Goal: Information Seeking & Learning: Learn about a topic

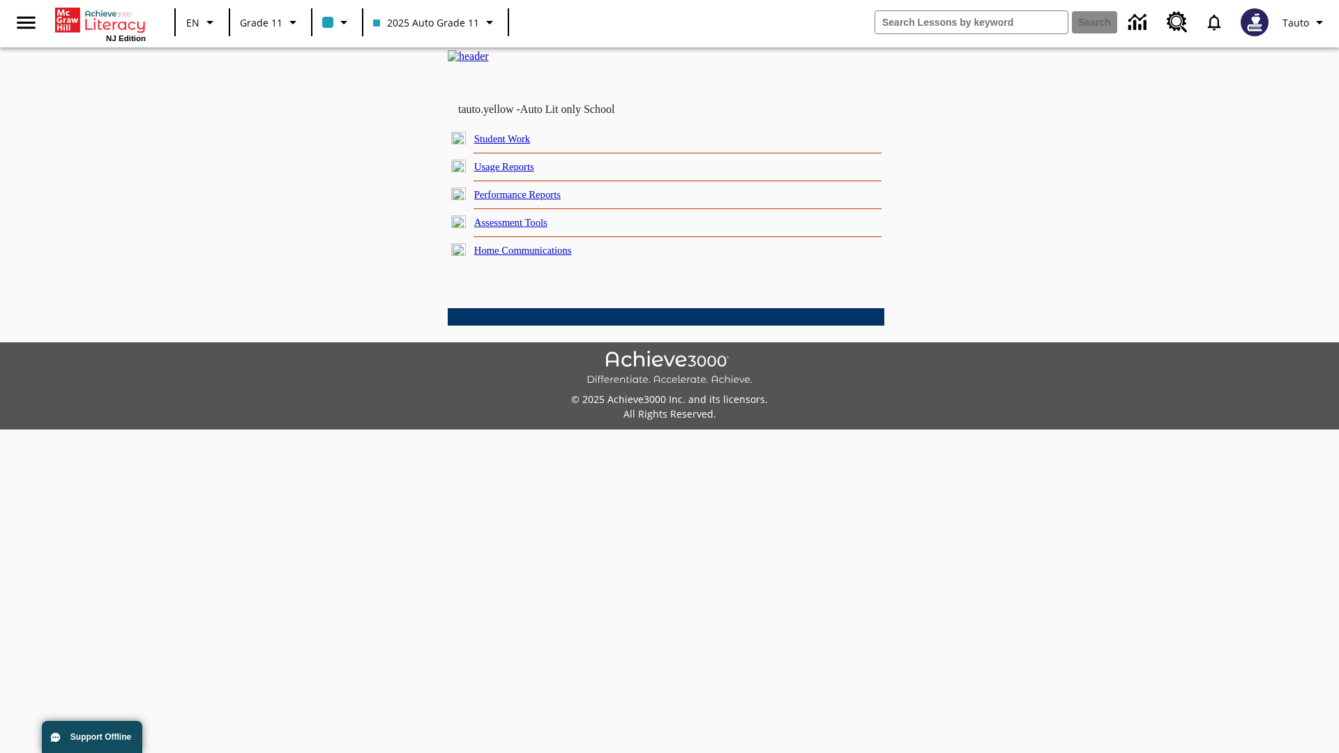
click at [515, 172] on link "Usage Reports" at bounding box center [504, 166] width 60 height 11
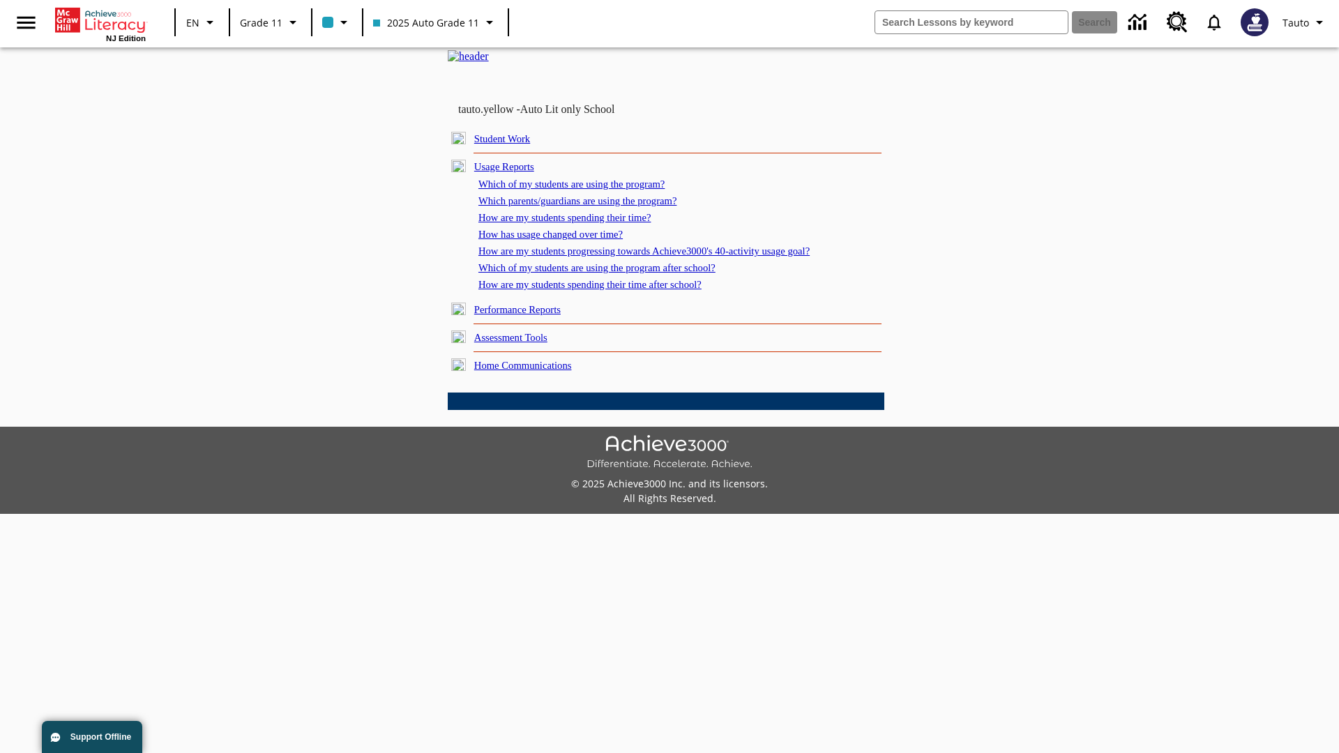
click at [586, 190] on link "Which of my students are using the program?" at bounding box center [571, 184] width 186 height 11
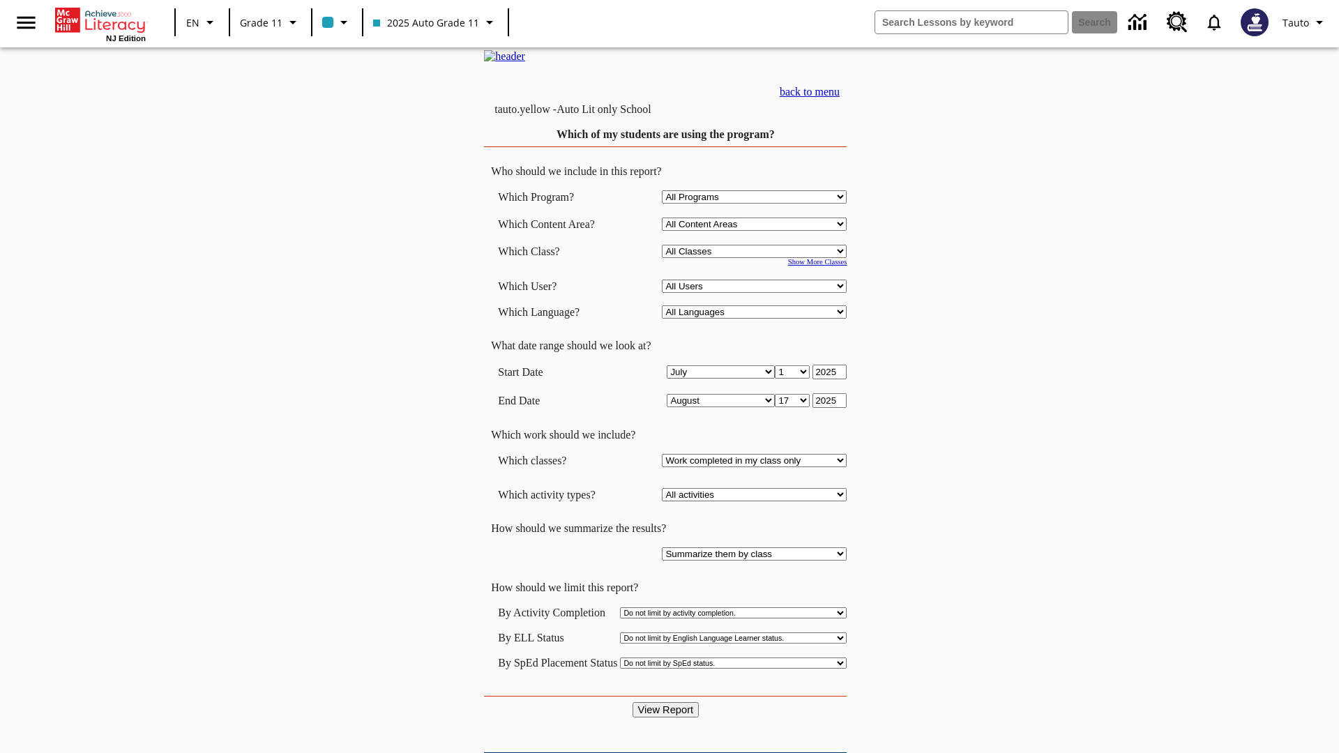
click at [757, 258] on select "Select a Class: All Classes 2025 Auto Grade 11 205 Auto Grade 11 Room 123 Empty…" at bounding box center [754, 251] width 185 height 13
select select "11133141"
click at [757, 293] on select "All Users Puma, Sautoen Puma, Sautoes Puma, Sautoss Twoclasses, Sautoen Twoscho…" at bounding box center [754, 286] width 185 height 13
select select "21437114"
click at [667, 702] on input "View Report" at bounding box center [666, 709] width 67 height 15
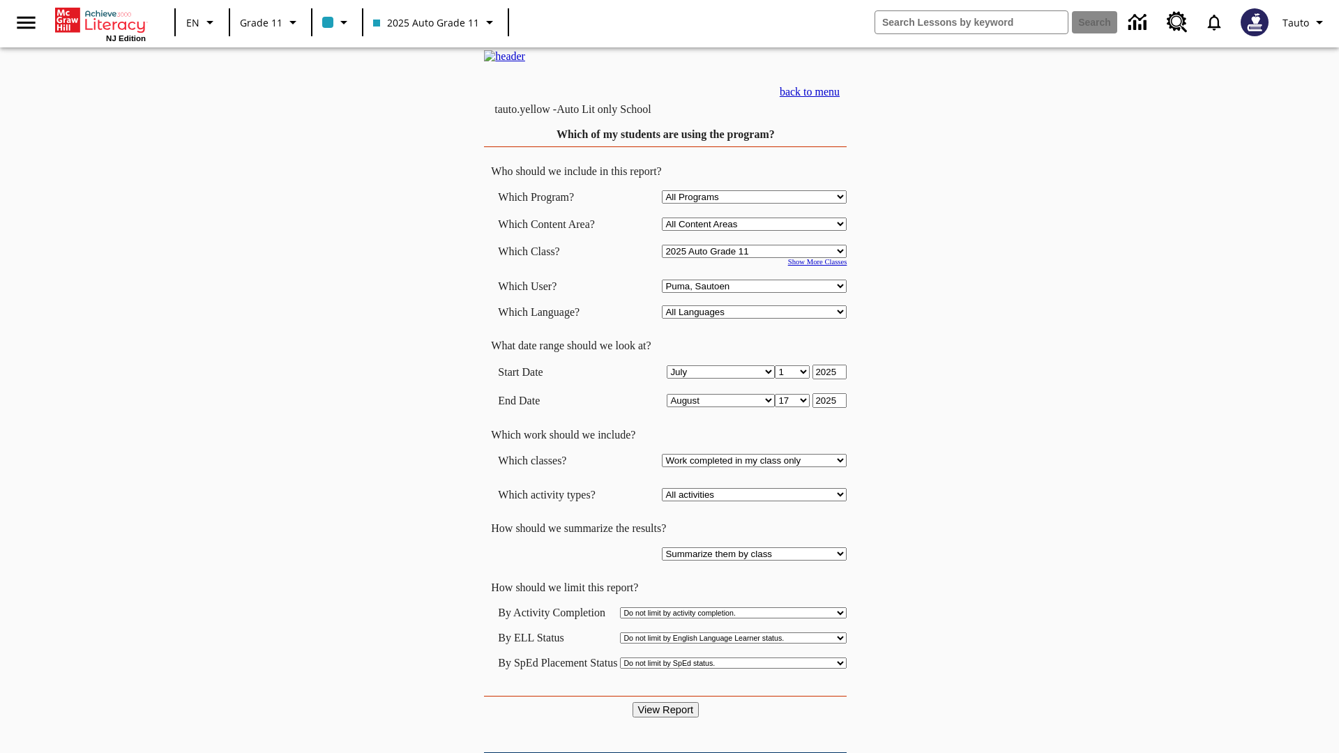
click at [840, 98] on link "back to menu" at bounding box center [810, 92] width 60 height 12
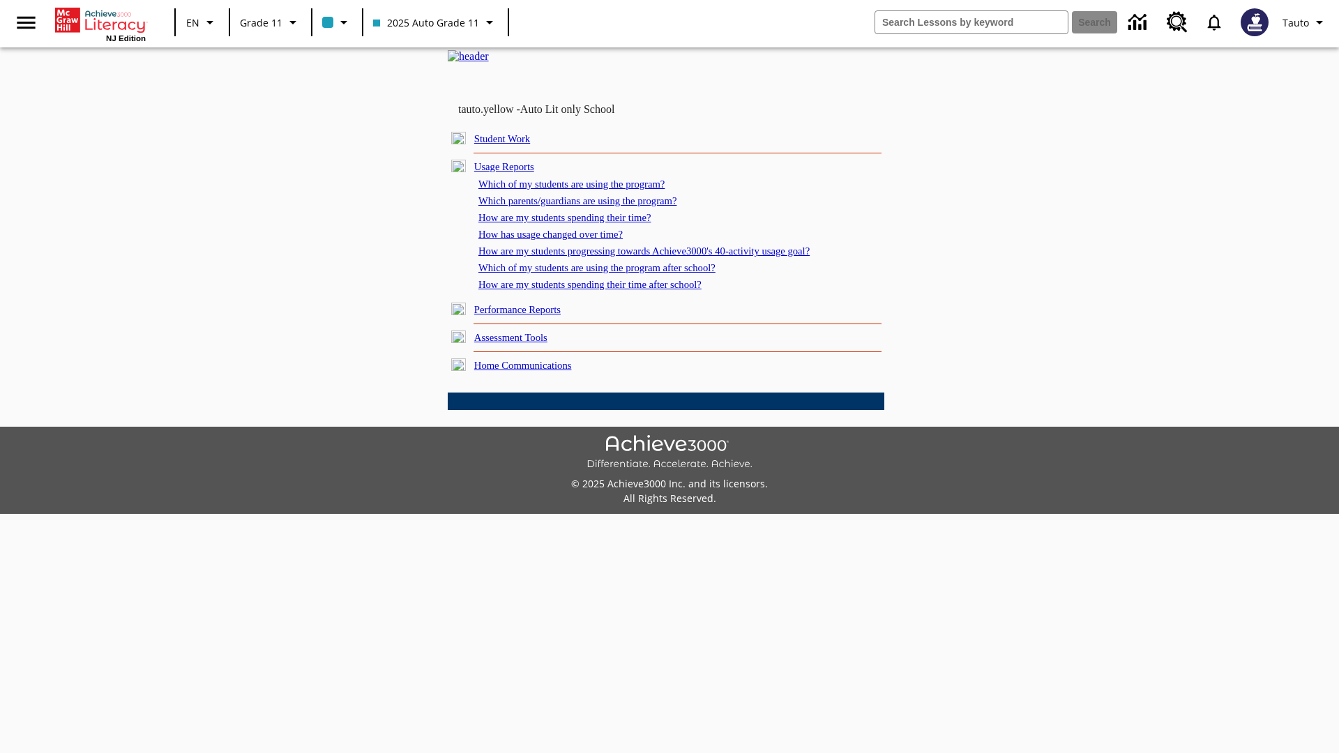
click at [593, 206] on link "Which parents/guardians are using the program?" at bounding box center [577, 200] width 198 height 11
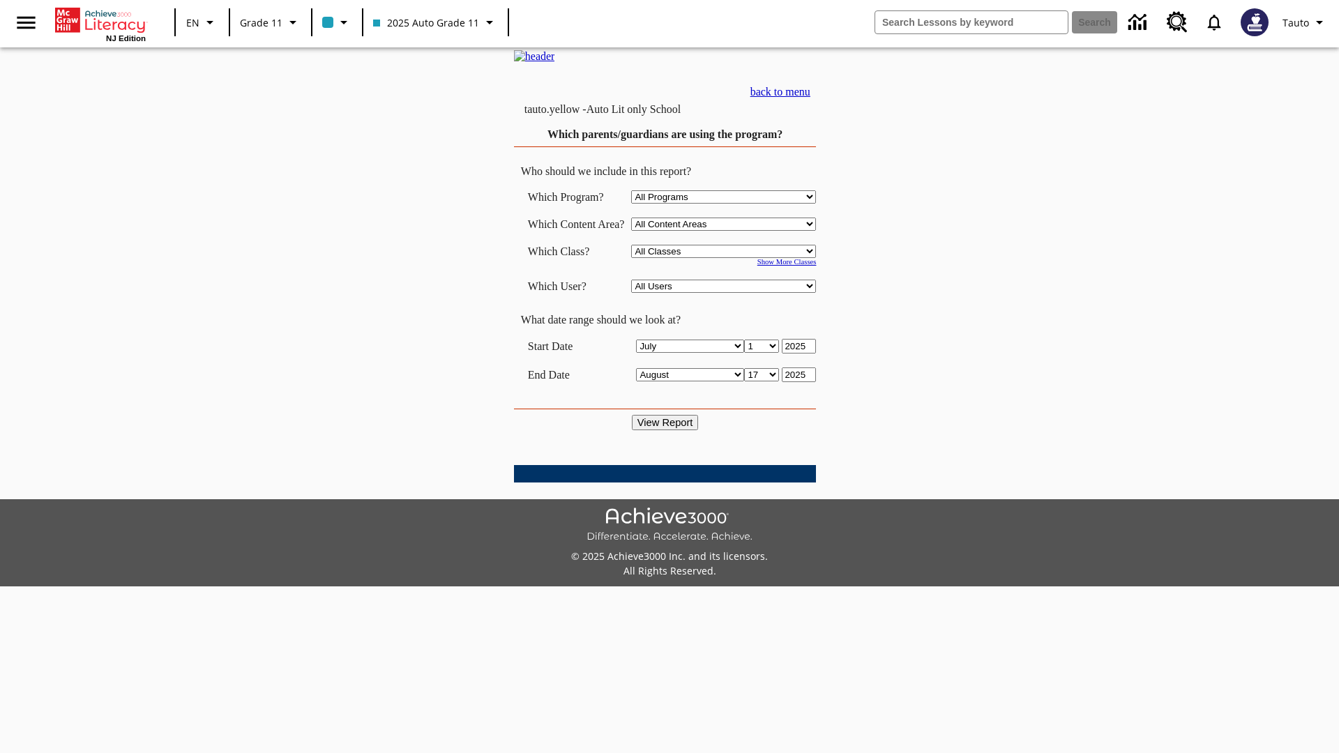
click at [728, 258] on select "Select a Class: All Classes 2025 Auto Grade 11 205 Auto Grade 11 Room 123 Empty…" at bounding box center [723, 251] width 185 height 13
select select "11133141"
select select "21437114"
click at [667, 430] on input "View Report" at bounding box center [665, 422] width 67 height 15
click at [810, 98] on link "back to menu" at bounding box center [780, 92] width 60 height 12
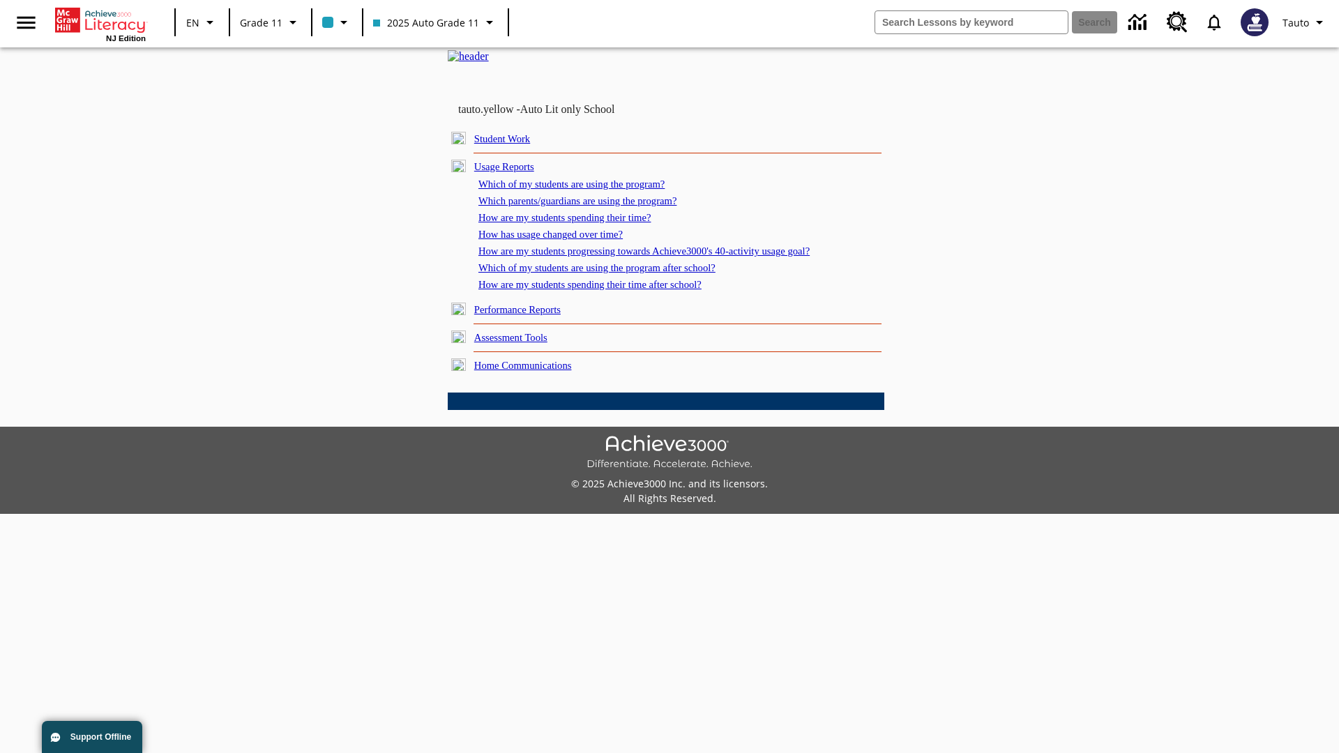
click at [578, 223] on link "How are my students spending their time?" at bounding box center [564, 217] width 172 height 11
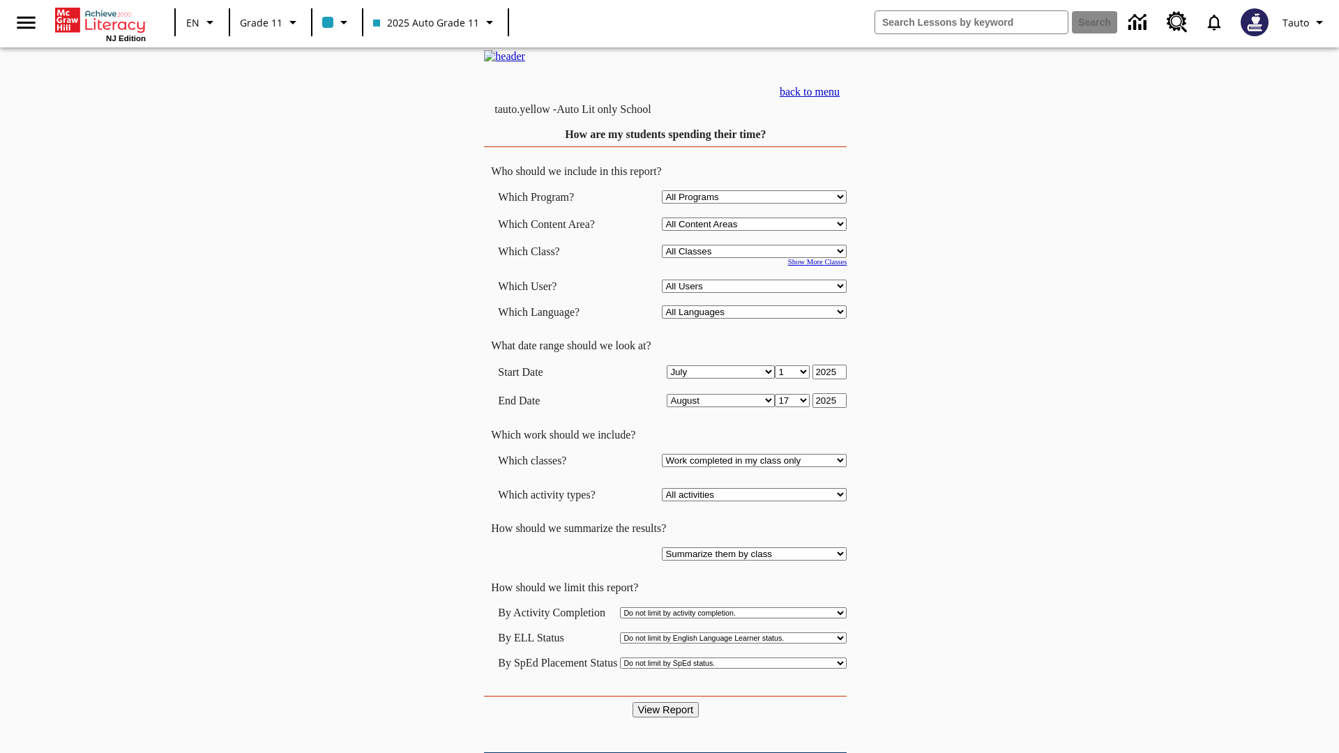
click at [757, 258] on select "Select a Class: All Classes 2025 Auto Grade 11 205 Auto Grade 11 Room 123 Empty…" at bounding box center [754, 251] width 185 height 13
select select "11133141"
click at [757, 293] on select "All Users Puma, Sautoen Puma, Sautoes Puma, Sautoss Twoclasses, Sautoen Twoscho…" at bounding box center [754, 286] width 185 height 13
select select "21437114"
click at [667, 702] on input "View Report" at bounding box center [666, 709] width 67 height 15
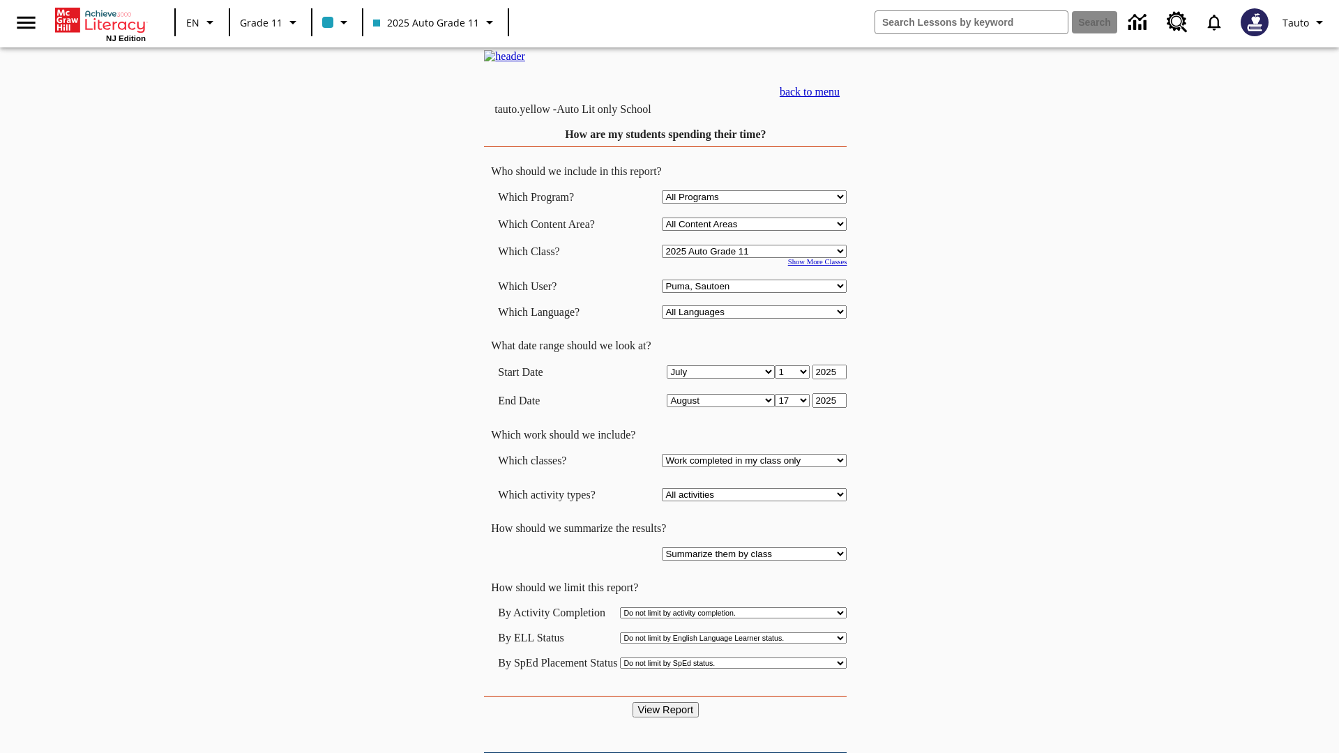
click at [840, 98] on link "back to menu" at bounding box center [810, 92] width 60 height 12
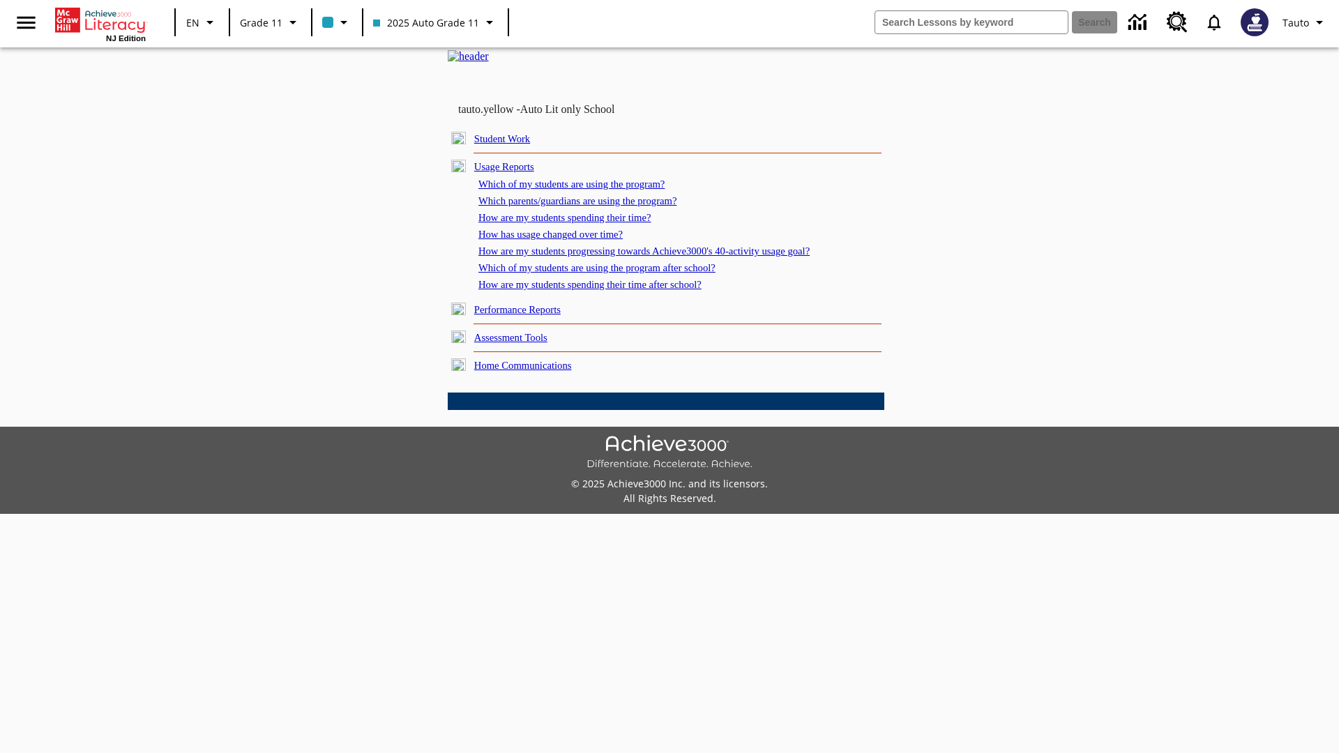
click at [562, 240] on link "How has usage changed over time?" at bounding box center [550, 234] width 144 height 11
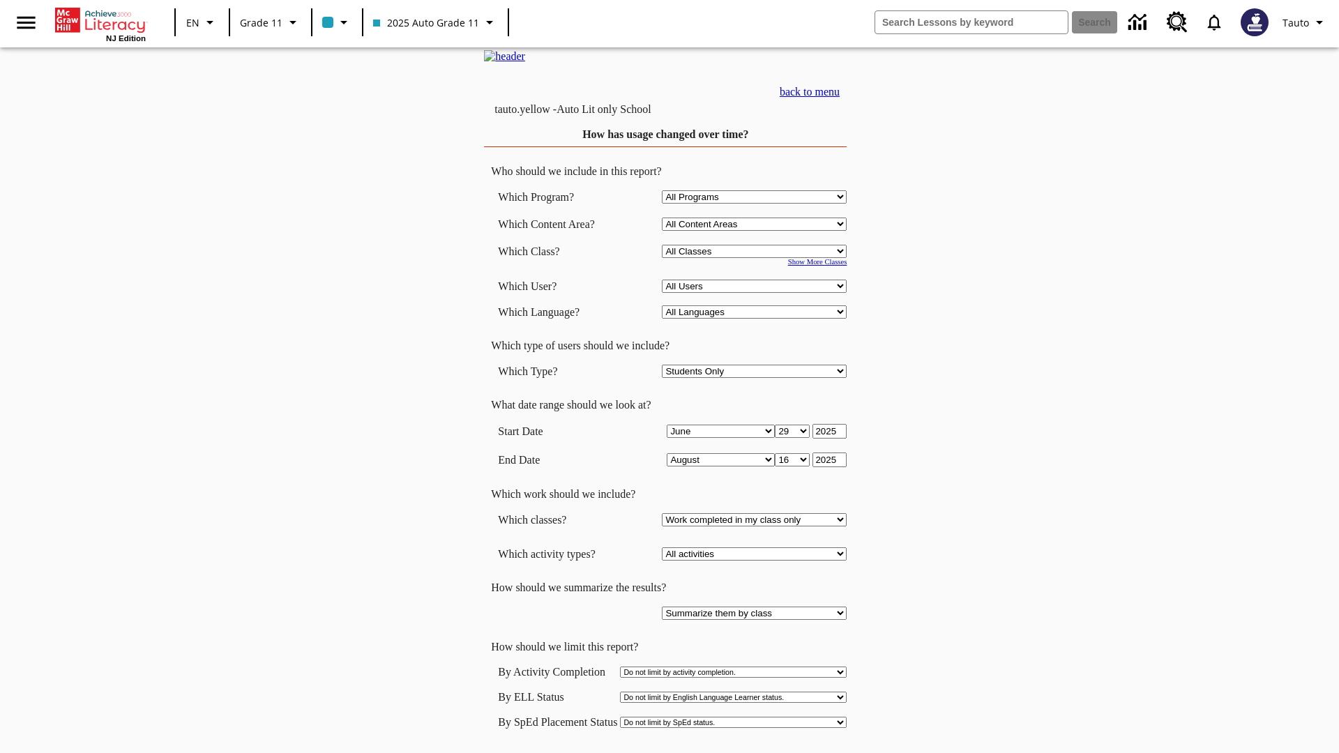
click at [757, 258] on select "Select a Class: All Classes 2025 Auto Grade 11 205 Auto Grade 11 Room 123 Empty…" at bounding box center [754, 251] width 185 height 13
select select "11133141"
click at [757, 293] on select "All Users Puma, Sautoen Puma, Sautoes Puma, Sautoss Twoclasses, Sautoen Twoscho…" at bounding box center [754, 286] width 185 height 13
select select "21437114"
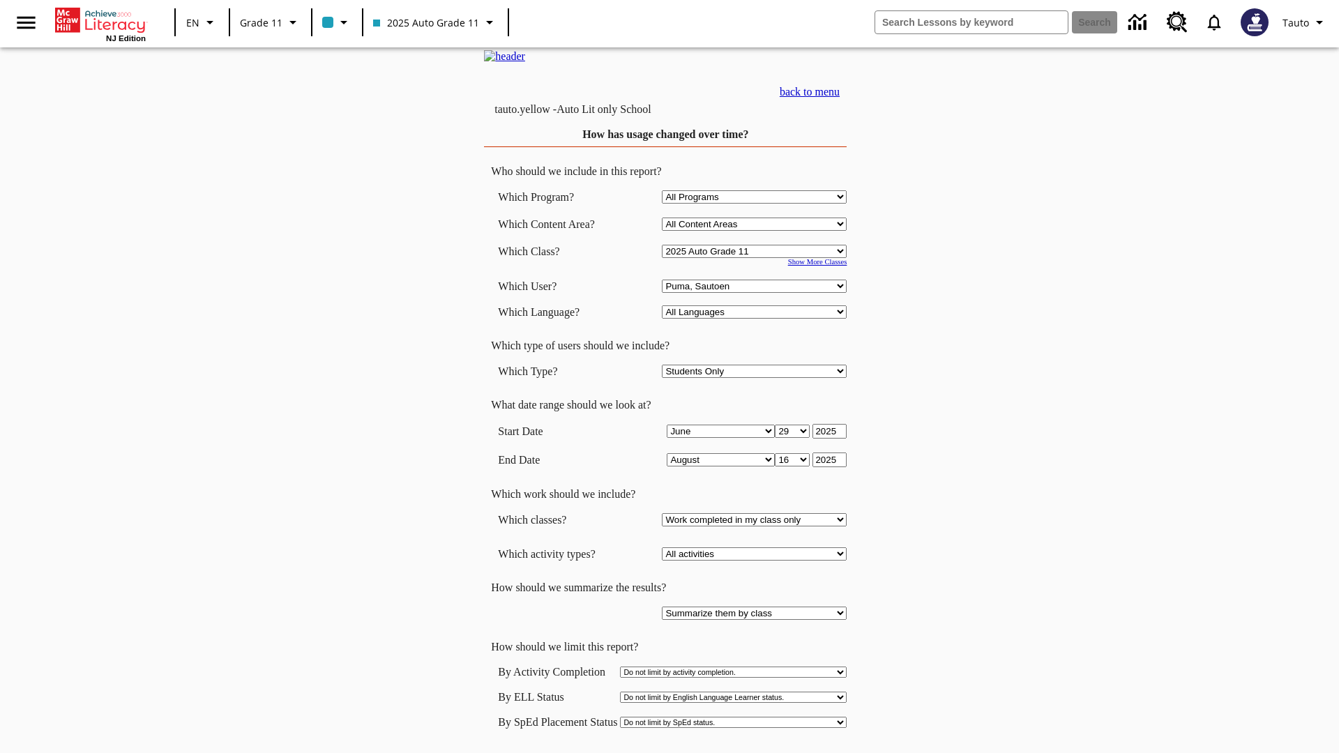
click at [840, 98] on link "back to menu" at bounding box center [810, 92] width 60 height 12
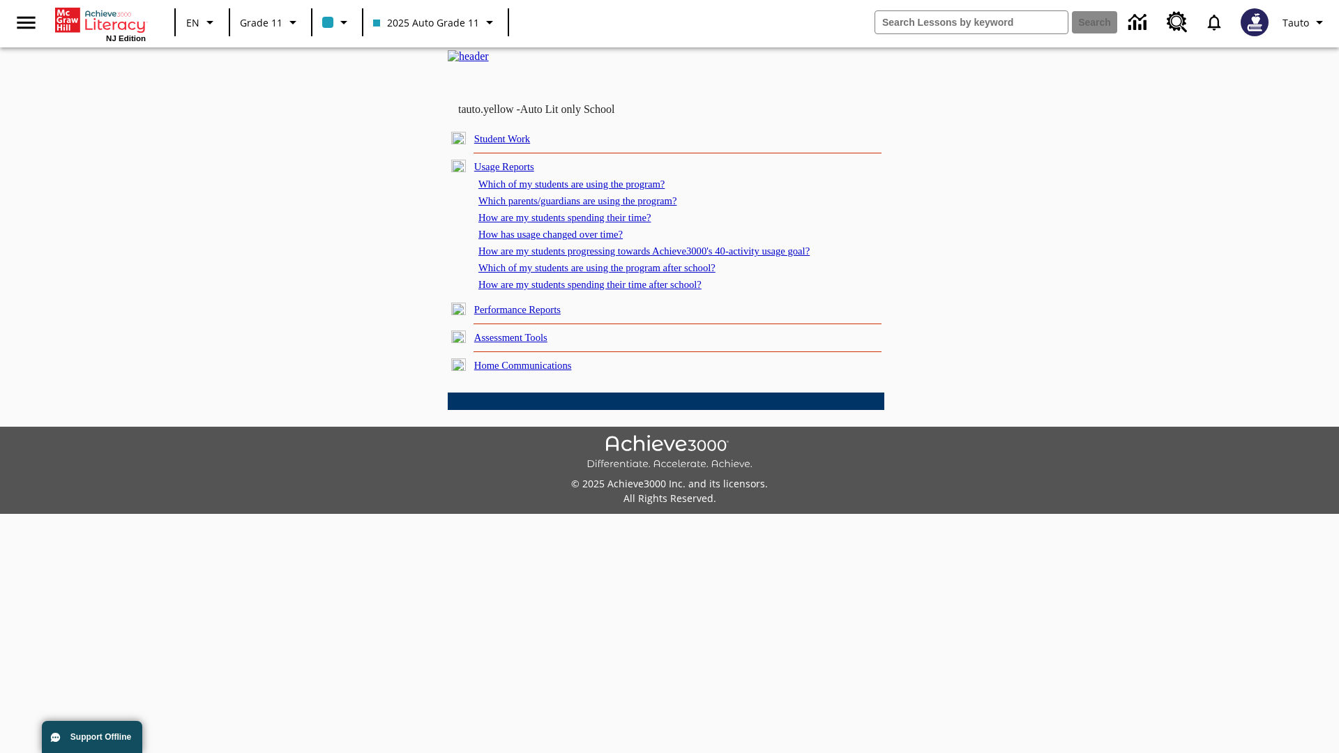
click at [668, 257] on link "How are my students progressing towards Achieve3000's 40-activity usage goal?" at bounding box center [643, 250] width 331 height 11
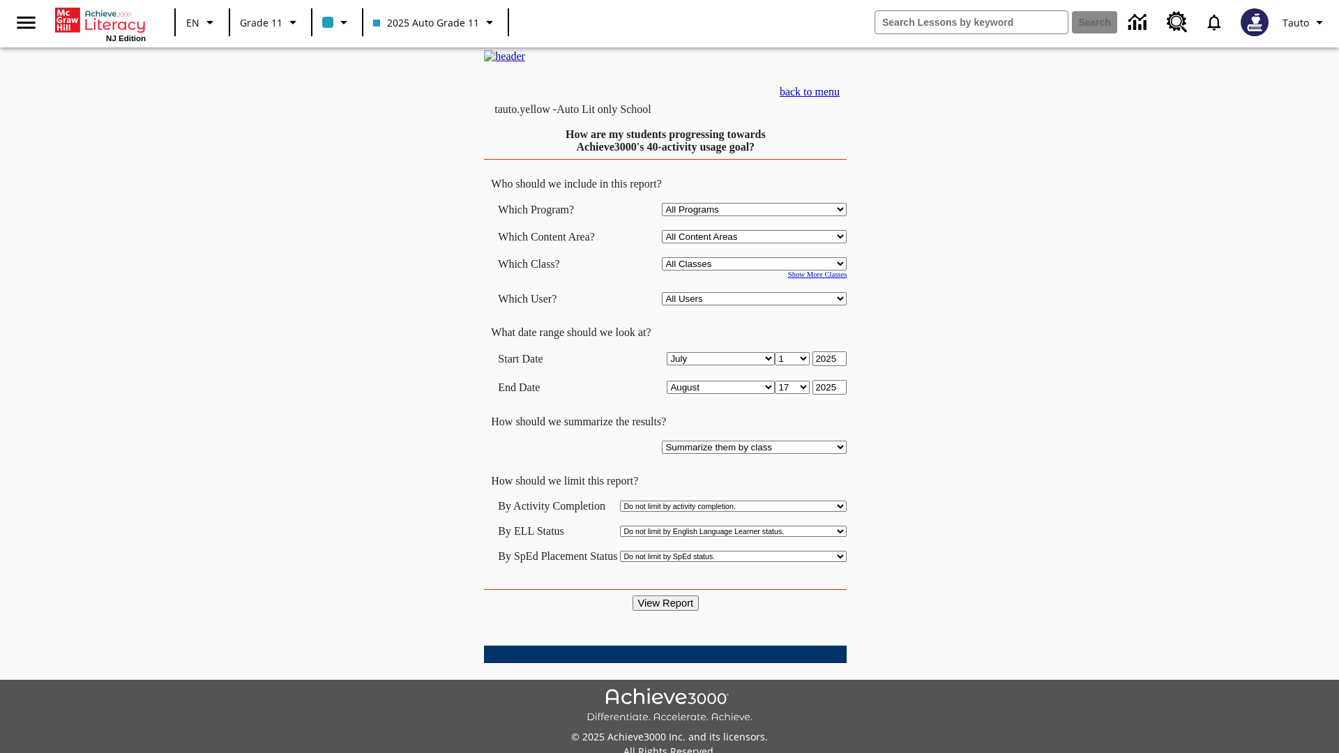
click at [757, 271] on select "Select a Class: All Classes 2025 Auto Grade 11 205 Auto Grade 11 Room 123 Empty…" at bounding box center [754, 263] width 185 height 13
select select "11133141"
click at [757, 305] on select "All Users Puma, Sautoen Puma, Sautoes Puma, Sautoss Twoclasses, Sautoen Twoscho…" at bounding box center [754, 298] width 185 height 13
select select "21437114"
click at [667, 596] on input "View Report" at bounding box center [666, 603] width 67 height 15
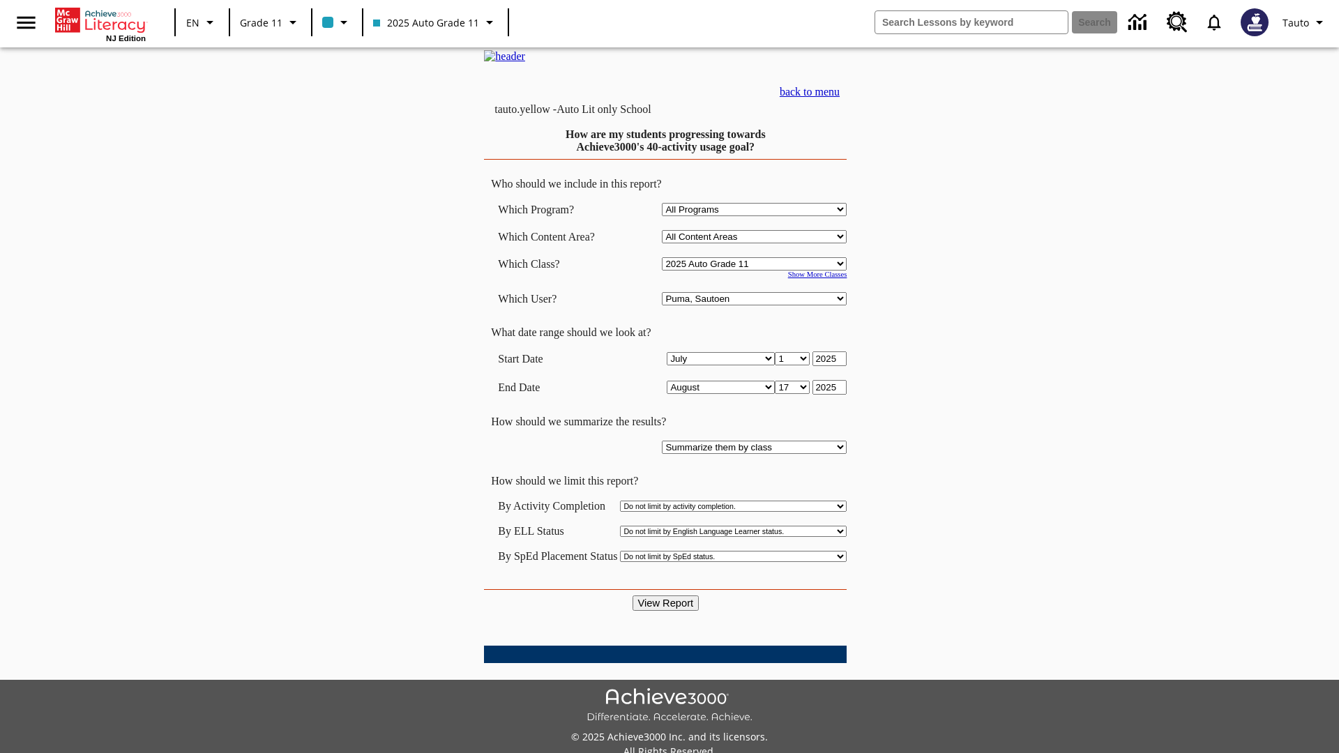
click at [840, 98] on link "back to menu" at bounding box center [810, 92] width 60 height 12
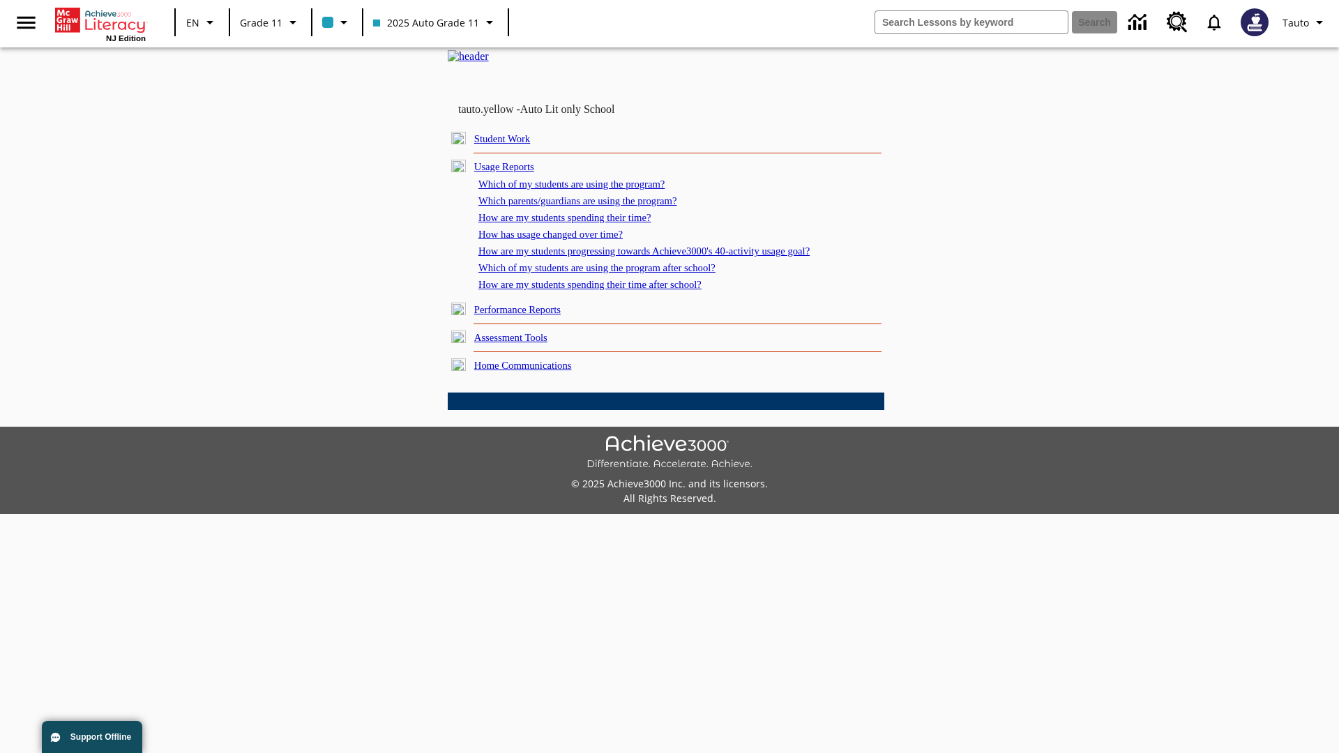
click at [614, 273] on link "Which of my students are using the program after school?" at bounding box center [596, 267] width 237 height 11
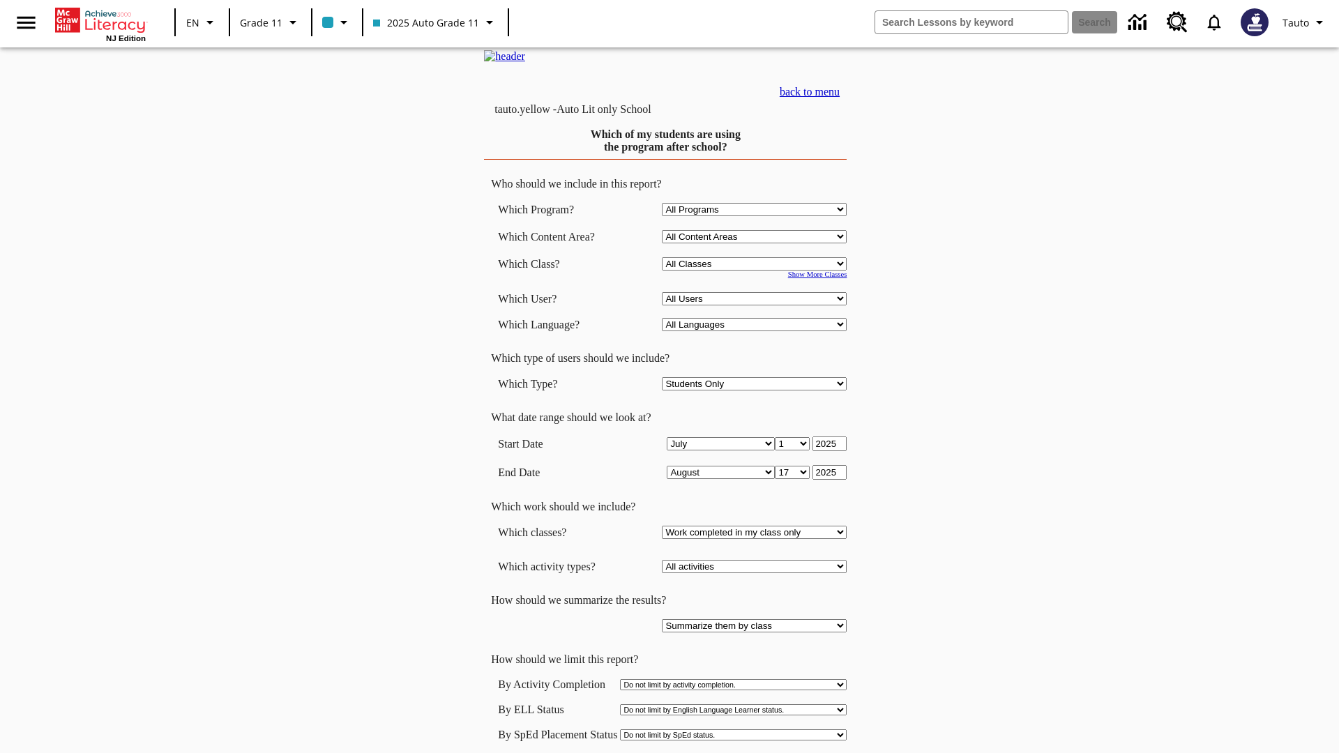
click at [757, 271] on select "Select a Class: All Classes 2025 Auto Grade 11 205 Auto Grade 11 Room 123 Empty…" at bounding box center [754, 263] width 185 height 13
select select "11133141"
click at [757, 305] on select "All Users Puma, Sautoen Puma, Sautoes Puma, Sautoss Twoclasses, Sautoen Twoscho…" at bounding box center [754, 298] width 185 height 13
select select "21437114"
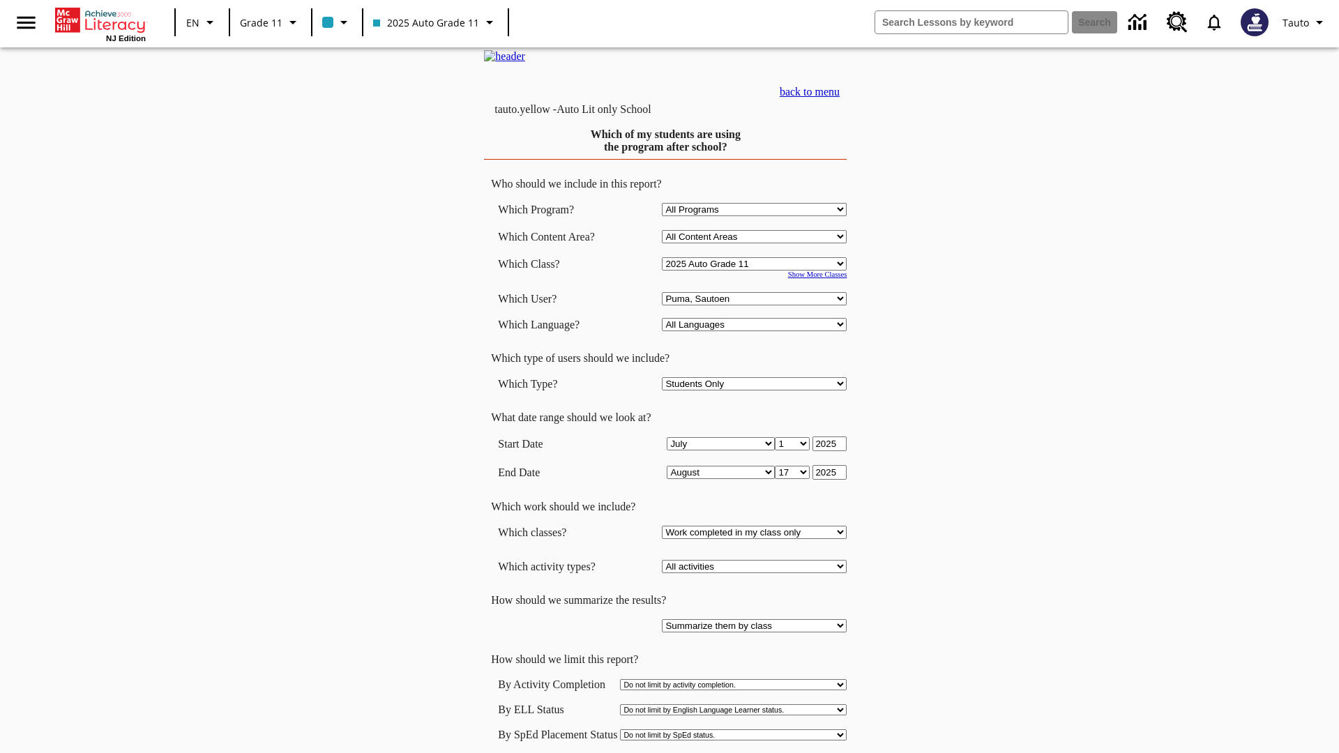
scroll to position [1, 0]
click at [840, 96] on link "back to menu" at bounding box center [810, 90] width 60 height 12
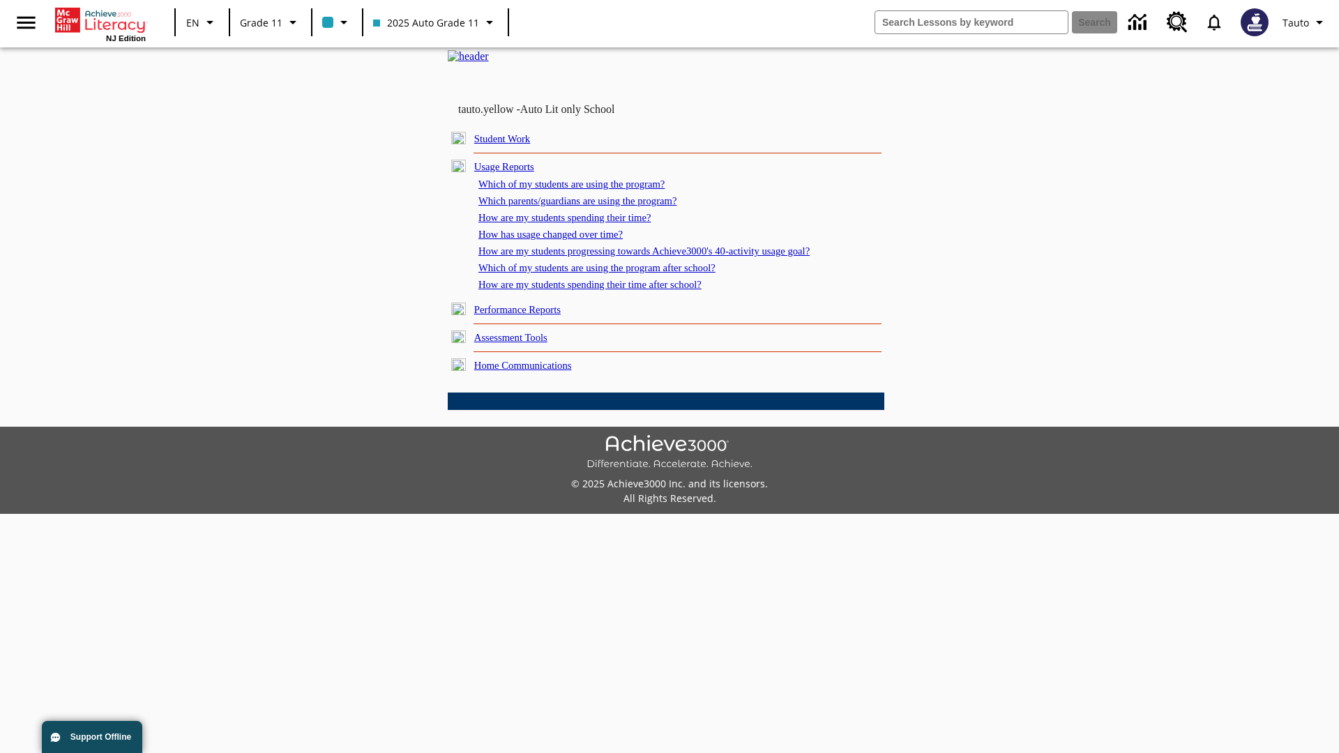
click at [607, 290] on link "How are my students spending their time after school?" at bounding box center [589, 284] width 223 height 11
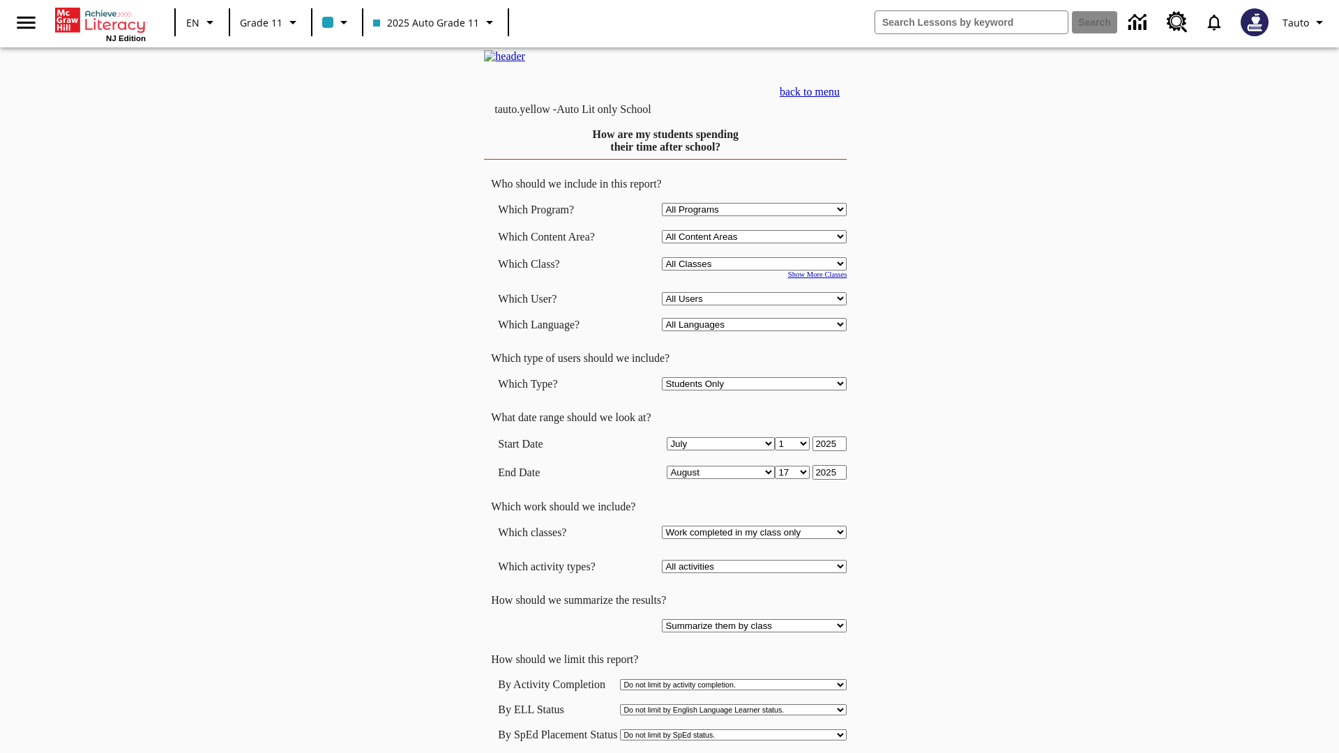
click at [757, 271] on select "Select a Class: All Classes 2025 Auto Grade 11 205 Auto Grade 11 Room 123 Empty…" at bounding box center [754, 263] width 185 height 13
select select "11133141"
click at [757, 305] on select "All Users Puma, Sautoen Puma, Sautoes Puma, Sautoss Twoclasses, Sautoen Twoscho…" at bounding box center [754, 298] width 185 height 13
select select "21437114"
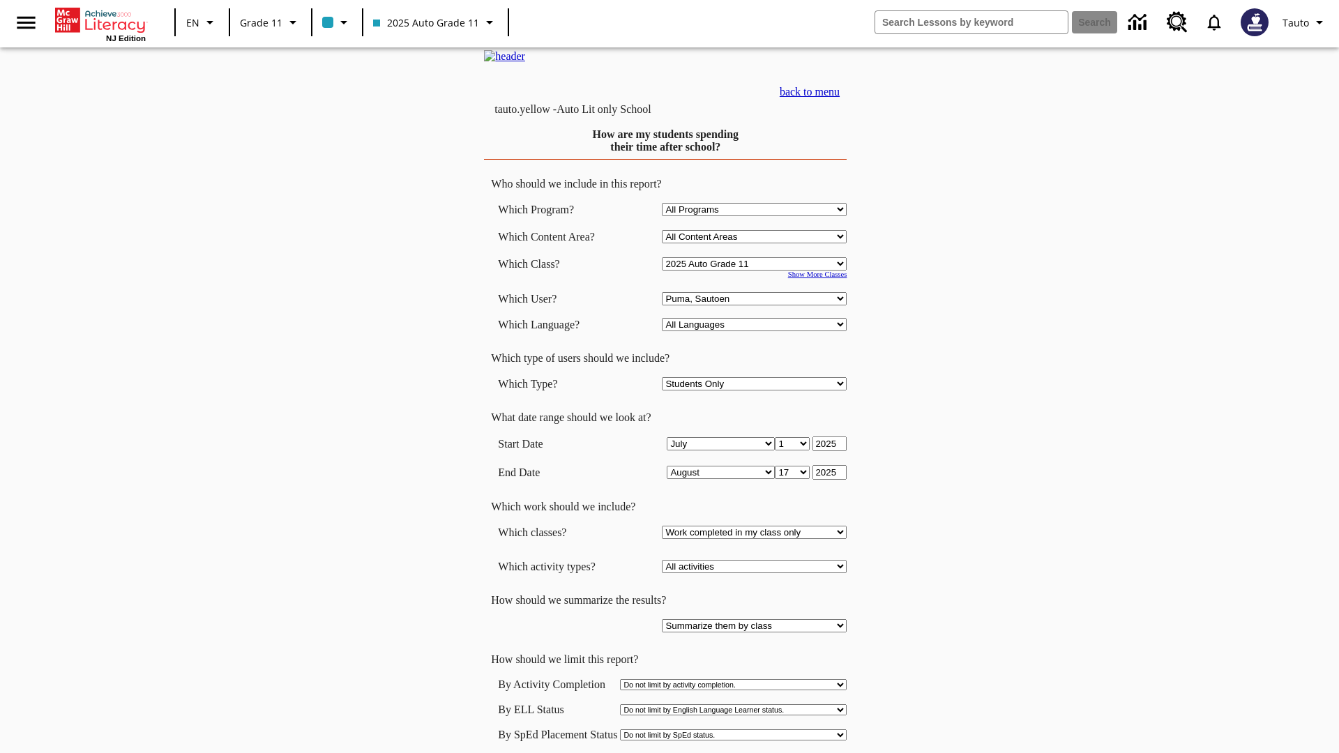
scroll to position [1, 0]
click at [840, 96] on link "back to menu" at bounding box center [810, 90] width 60 height 12
